Goal: Transaction & Acquisition: Book appointment/travel/reservation

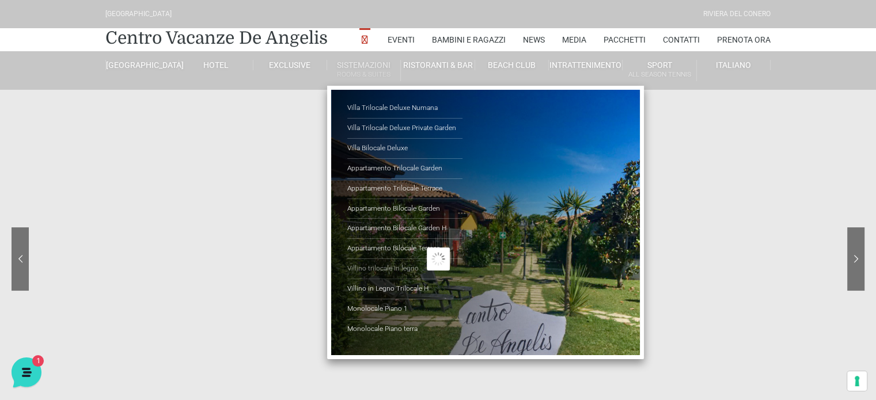
click at [394, 267] on link "Villino trilocale in legno" at bounding box center [404, 269] width 115 height 20
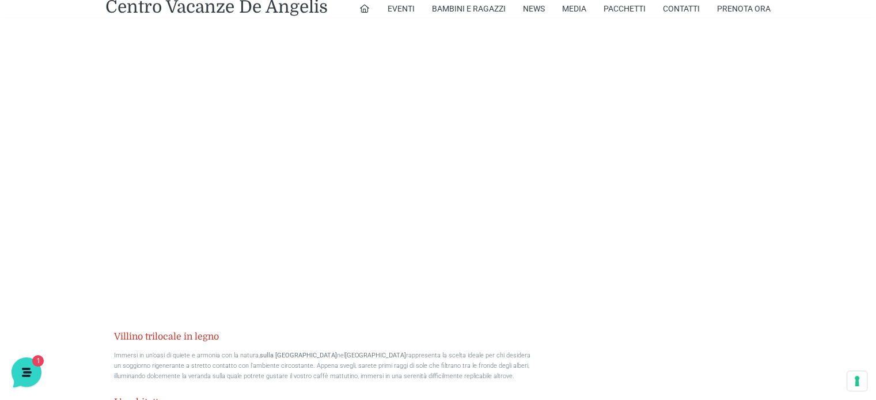
scroll to position [691, 0]
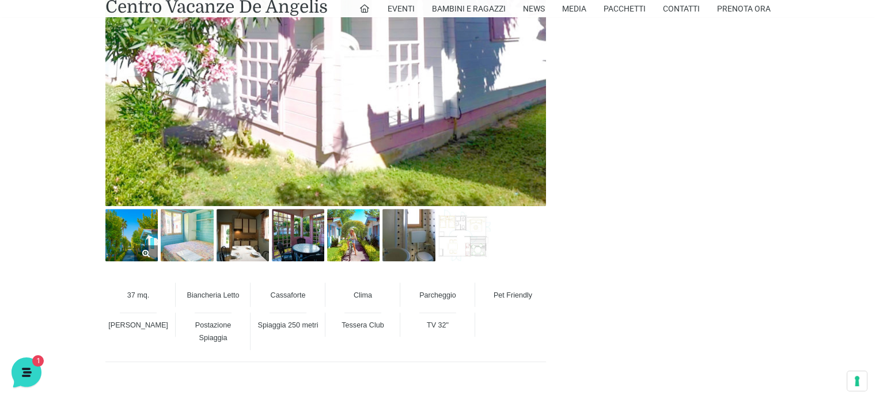
click at [134, 248] on img at bounding box center [131, 235] width 52 height 52
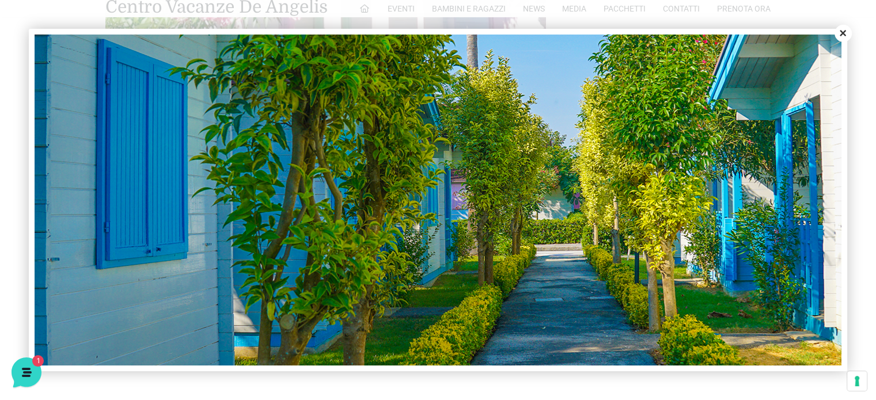
scroll to position [403, 0]
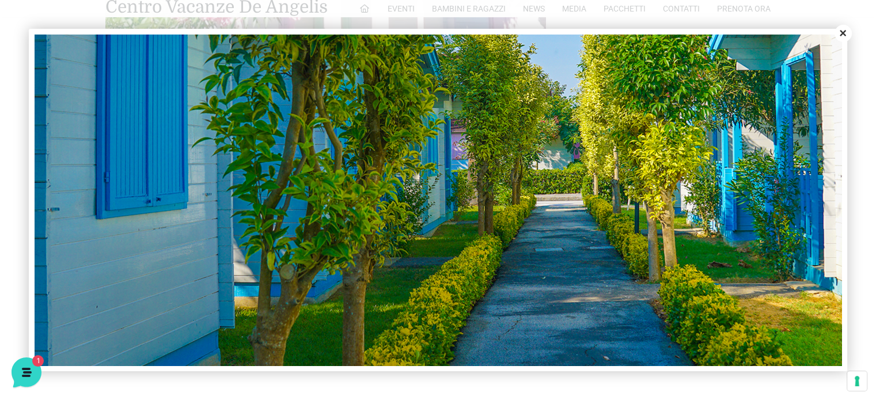
click at [839, 27] on button "Close" at bounding box center [842, 33] width 17 height 17
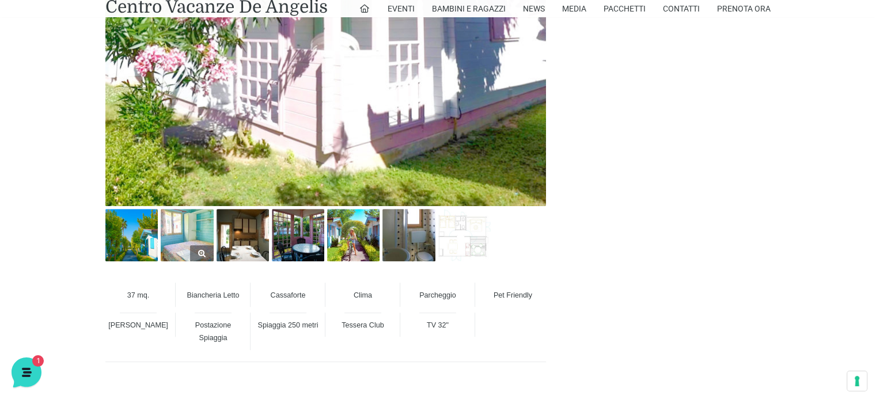
click at [194, 238] on img at bounding box center [187, 235] width 52 height 52
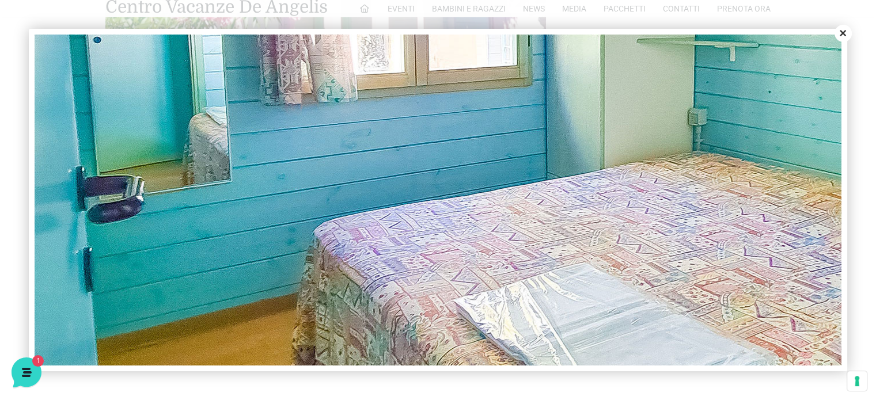
scroll to position [230, 0]
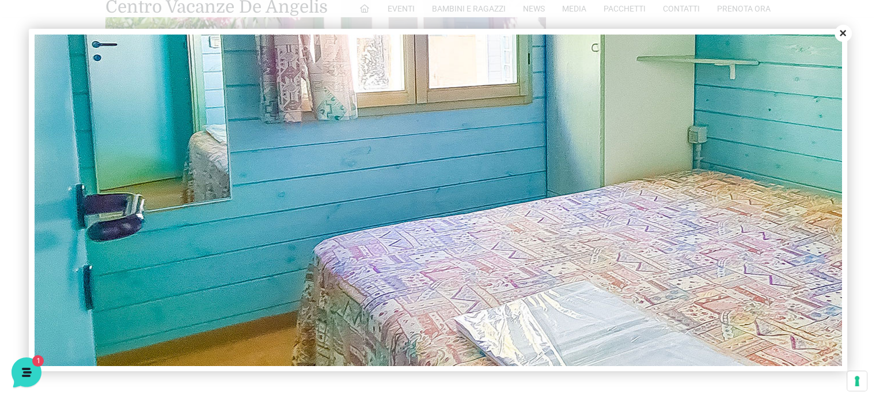
click at [843, 40] on button "Close" at bounding box center [842, 33] width 17 height 17
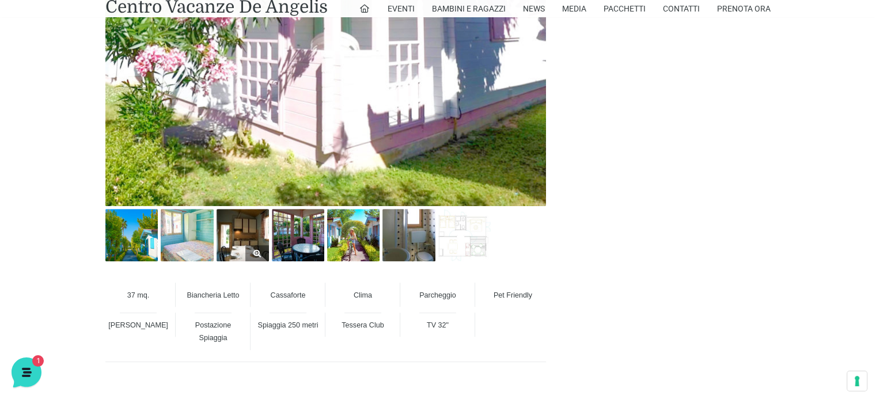
click at [224, 244] on img at bounding box center [243, 235] width 52 height 52
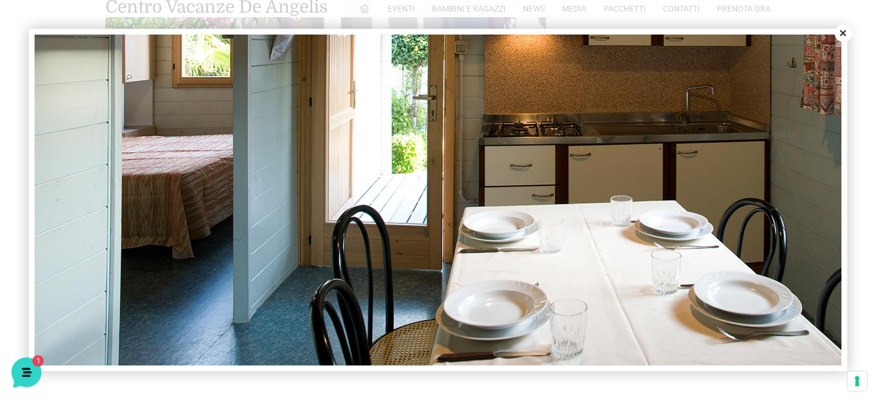
scroll to position [288, 0]
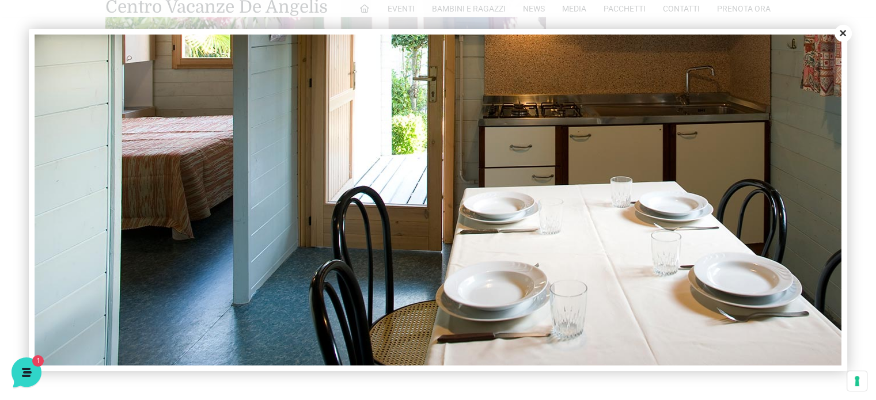
click at [847, 34] on button "Close" at bounding box center [842, 33] width 17 height 17
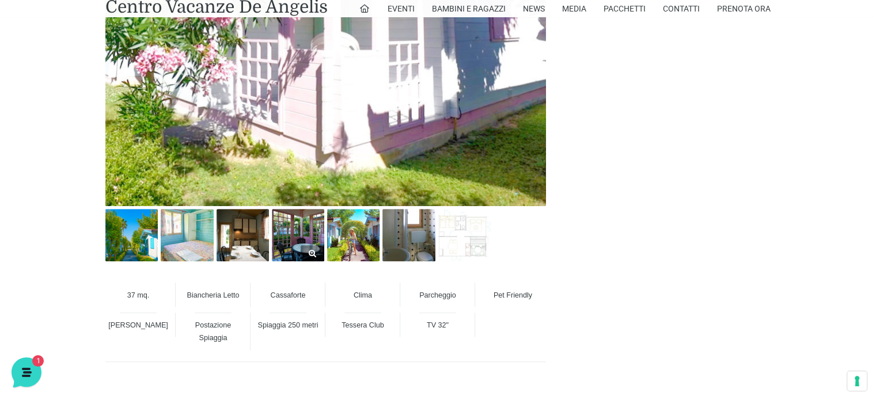
click at [300, 226] on img at bounding box center [298, 235] width 52 height 52
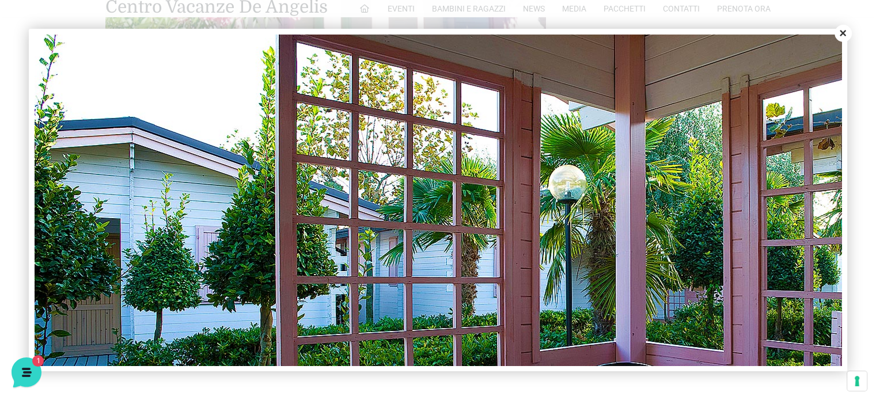
scroll to position [12, 0]
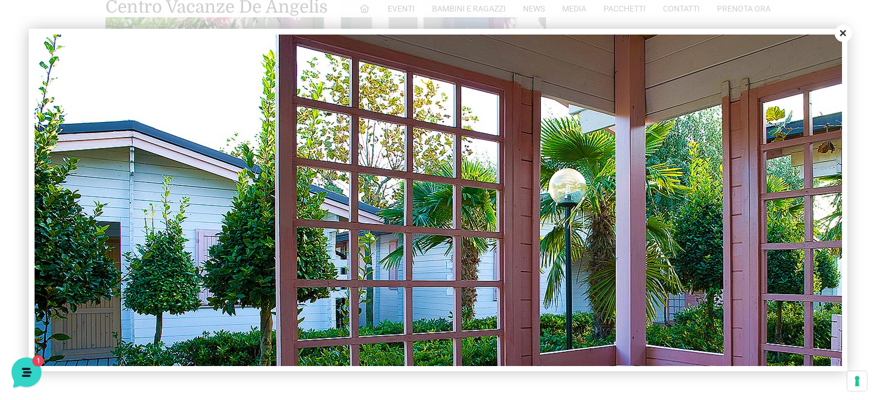
click at [845, 32] on button "Close" at bounding box center [842, 33] width 17 height 17
